Goal: Check status

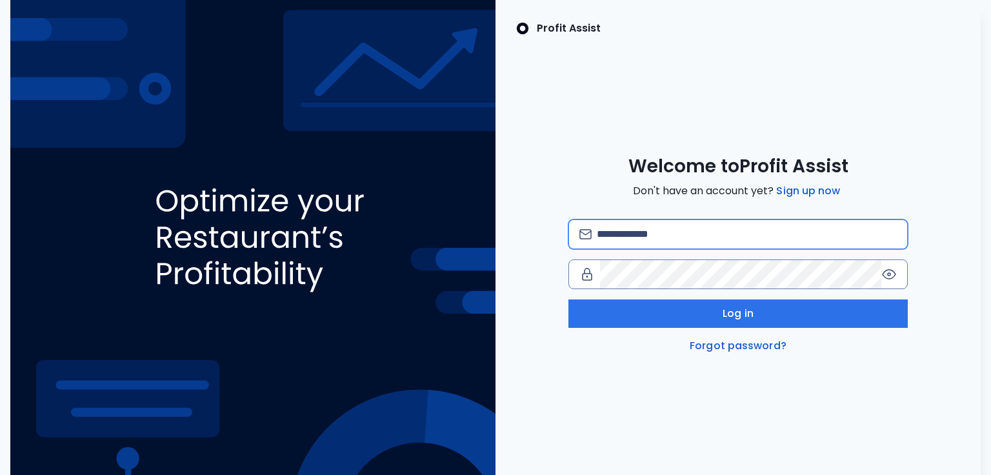
click at [663, 241] on input "email" at bounding box center [747, 234] width 301 height 28
type input "**********"
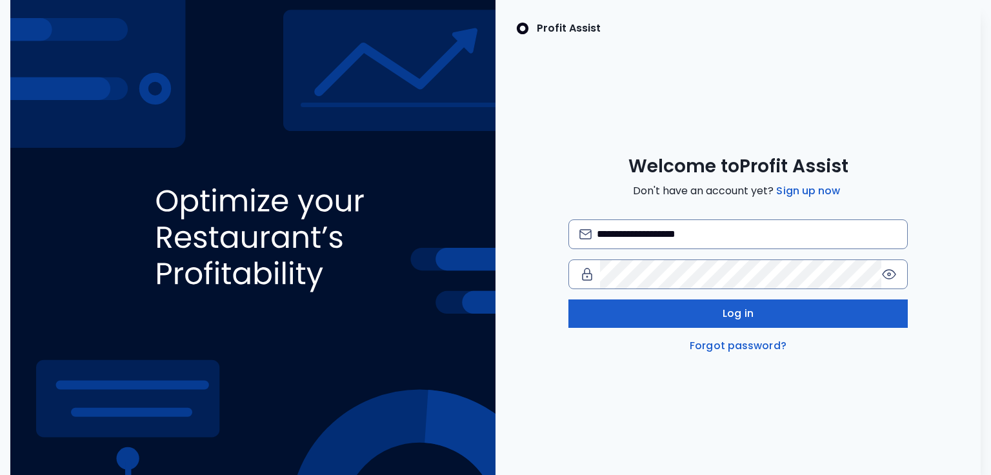
click at [693, 314] on button "Log in" at bounding box center [738, 313] width 340 height 28
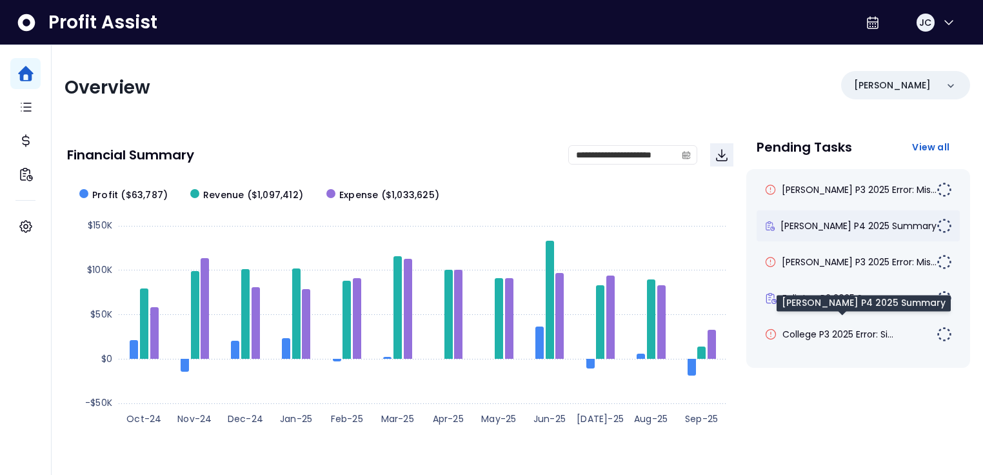
click at [829, 230] on span "[PERSON_NAME] P4 2025 Summary" at bounding box center [859, 225] width 156 height 13
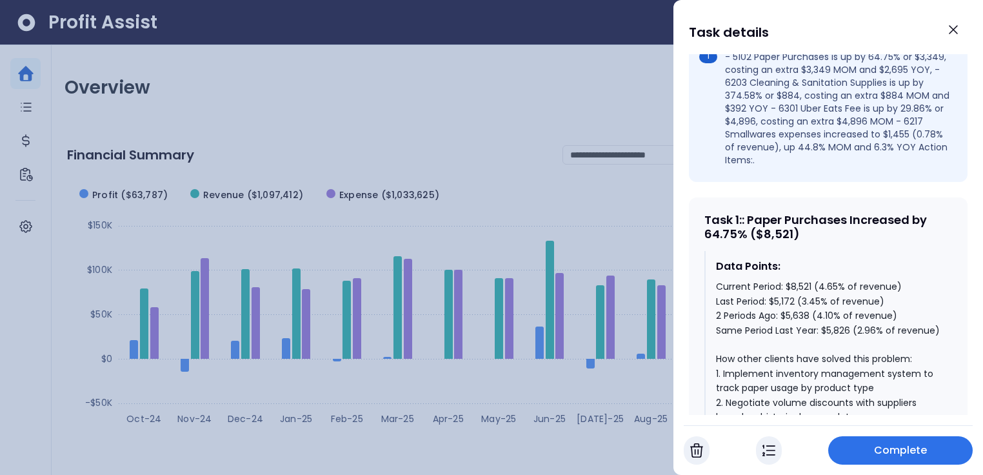
scroll to position [471, 0]
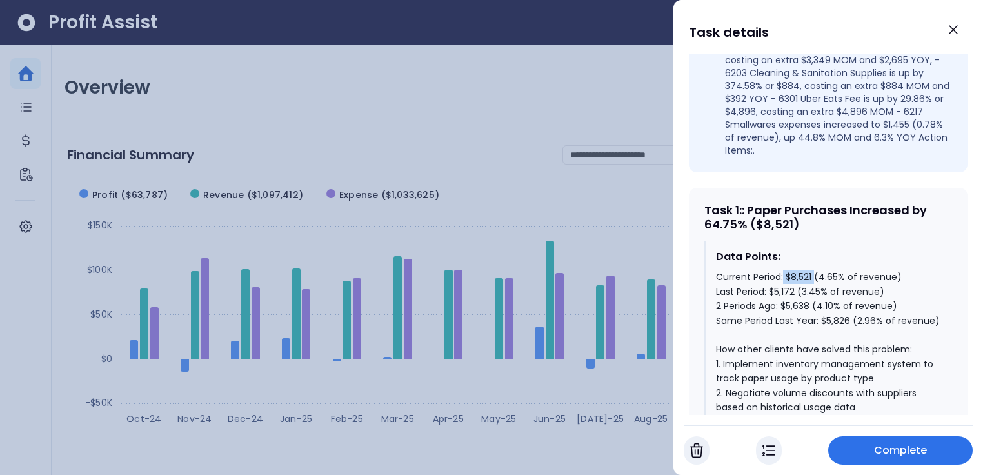
drag, startPoint x: 783, startPoint y: 253, endPoint x: 814, endPoint y: 253, distance: 31.0
click at [814, 270] on div "Current Period: $8,521 (4.65% of revenue) Last Period: $5,172 (3.45% of revenue…" at bounding box center [829, 421] width 226 height 303
drag, startPoint x: 767, startPoint y: 269, endPoint x: 794, endPoint y: 268, distance: 27.1
click at [794, 270] on div "Current Period: $8,521 (4.65% of revenue) Last Period: $5,172 (3.45% of revenue…" at bounding box center [829, 421] width 226 height 303
drag, startPoint x: 786, startPoint y: 285, endPoint x: 808, endPoint y: 287, distance: 22.7
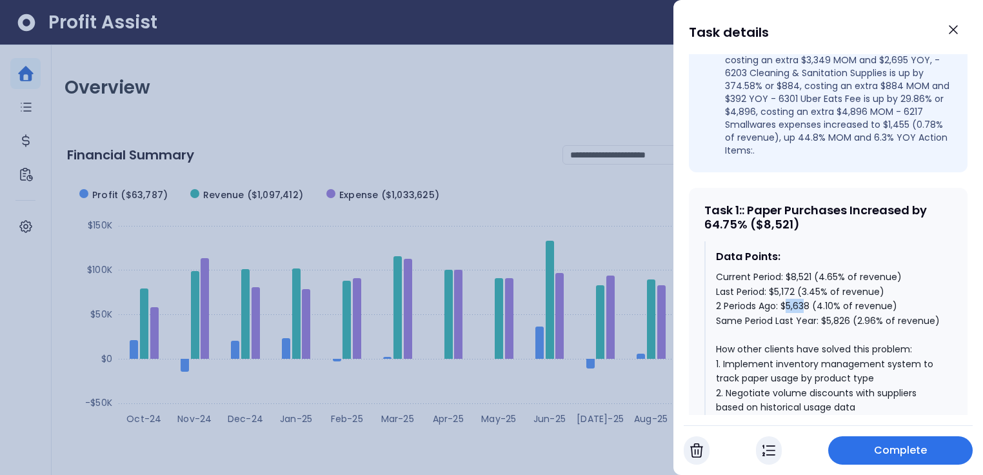
click at [808, 283] on div "Current Period: $8,521 (4.65% of revenue) Last Period: $5,172 (3.45% of revenue…" at bounding box center [829, 421] width 226 height 303
drag, startPoint x: 820, startPoint y: 299, endPoint x: 857, endPoint y: 297, distance: 36.8
click at [857, 297] on div "Current Period: $8,521 (4.65% of revenue) Last Period: $5,172 (3.45% of revenue…" at bounding box center [829, 421] width 226 height 303
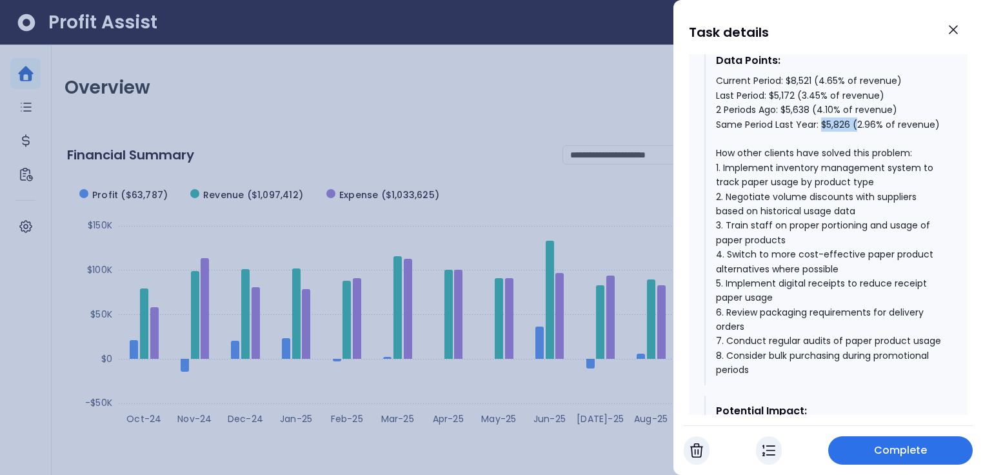
scroll to position [722, 0]
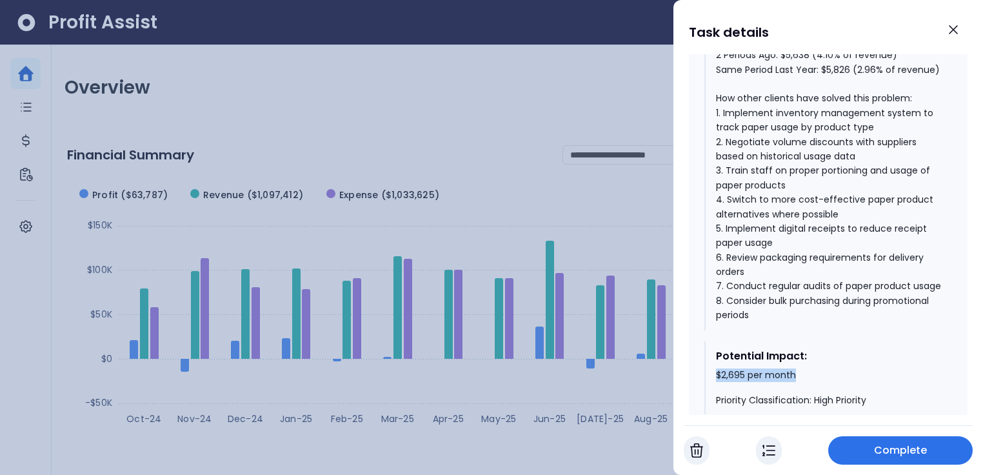
drag, startPoint x: 714, startPoint y: 382, endPoint x: 800, endPoint y: 382, distance: 85.8
click at [801, 383] on div "Potential Impact: $2,695 per month Priority Classification: High Priority" at bounding box center [829, 378] width 248 height 74
click at [956, 29] on icon "Close" at bounding box center [953, 29] width 15 height 15
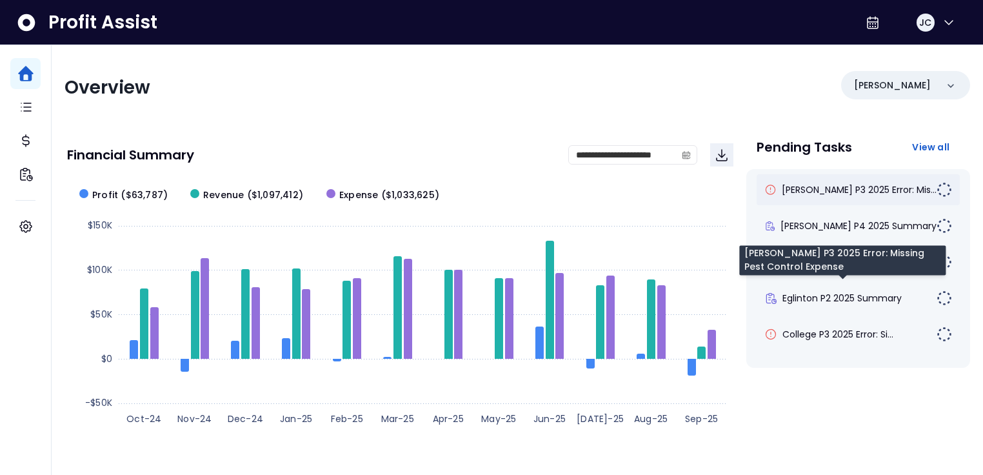
click at [815, 189] on span "[PERSON_NAME] P3 2025 Error: Mis..." at bounding box center [859, 189] width 155 height 13
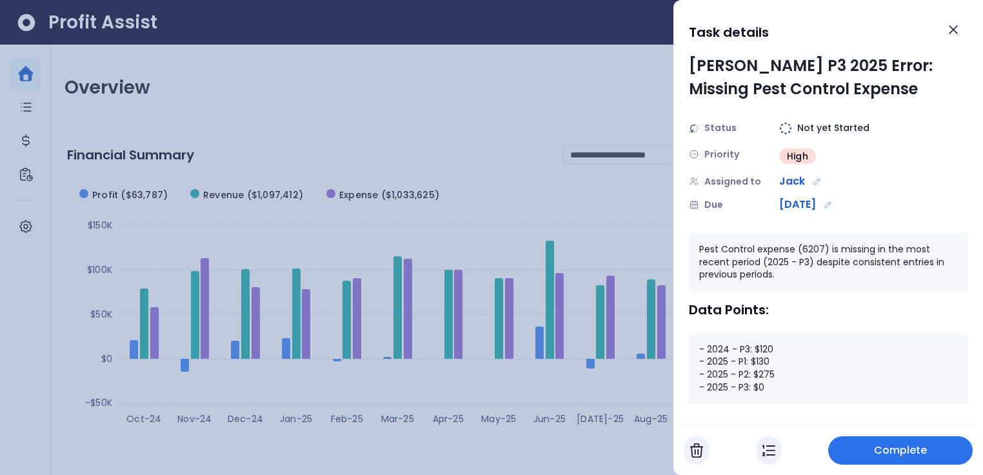
drag, startPoint x: 756, startPoint y: 384, endPoint x: 772, endPoint y: 388, distance: 16.6
click at [768, 384] on div "- 2024 - P3: $120 - 2025 - P1: $130 - 2025 - P2: $275 - 2025 - P3: $0" at bounding box center [828, 368] width 279 height 71
click at [949, 34] on icon "Close" at bounding box center [953, 29] width 15 height 15
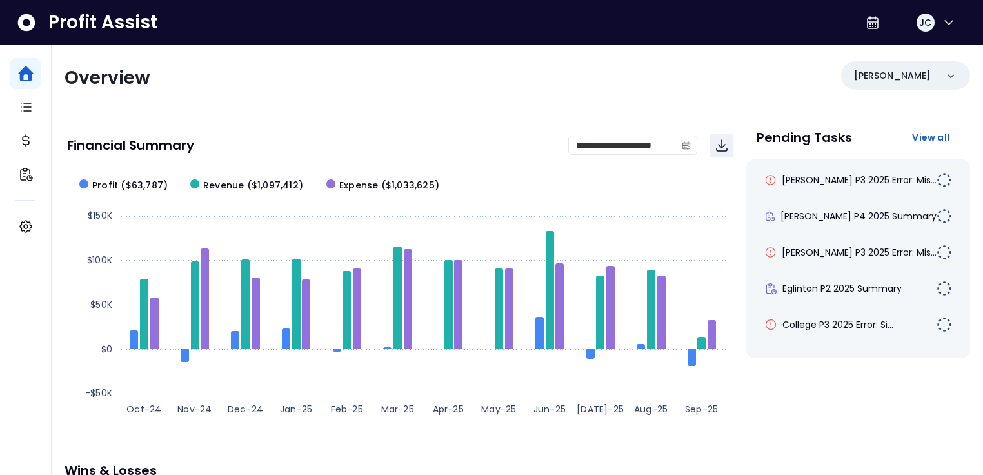
scroll to position [0, 0]
